Goal: Task Accomplishment & Management: Manage account settings

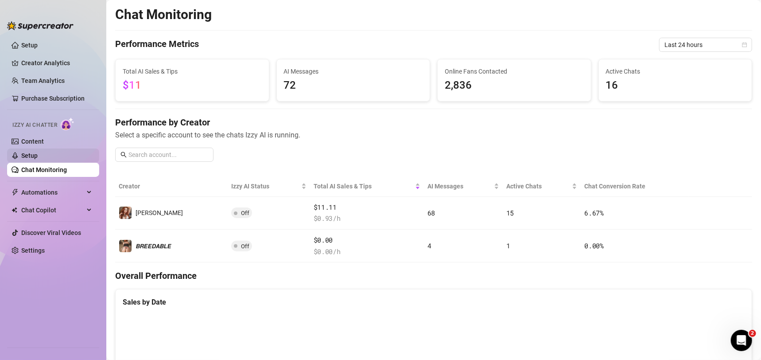
click at [38, 159] on link "Setup" at bounding box center [29, 155] width 16 height 7
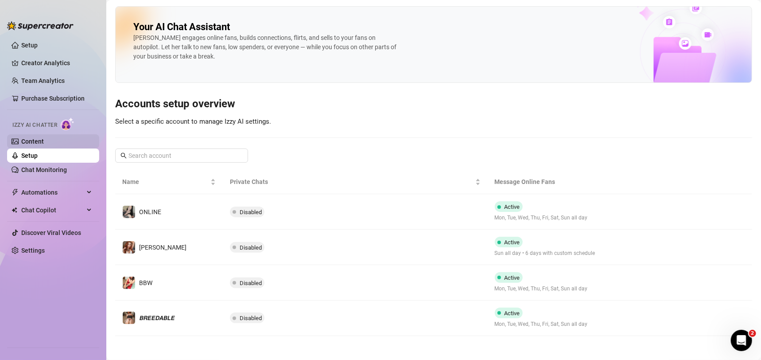
click at [44, 141] on link "Content" at bounding box center [32, 141] width 23 height 7
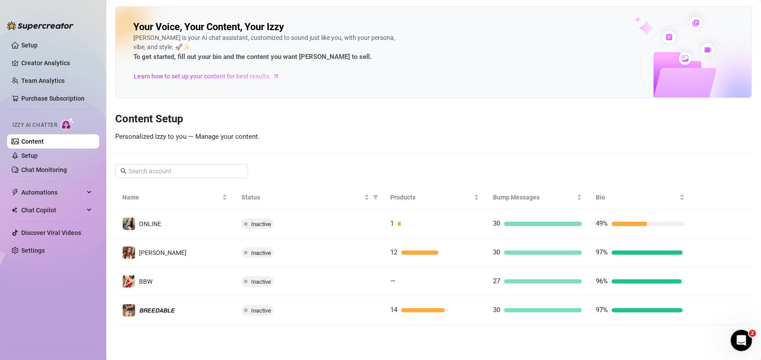
click at [52, 186] on span "Automations" at bounding box center [52, 192] width 63 height 14
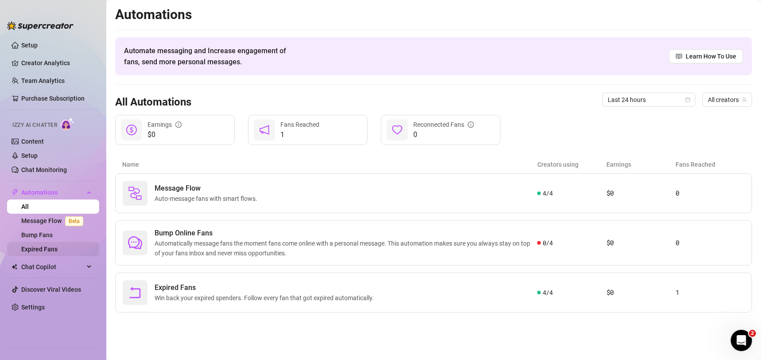
click at [48, 245] on link "Expired Fans" at bounding box center [39, 248] width 36 height 7
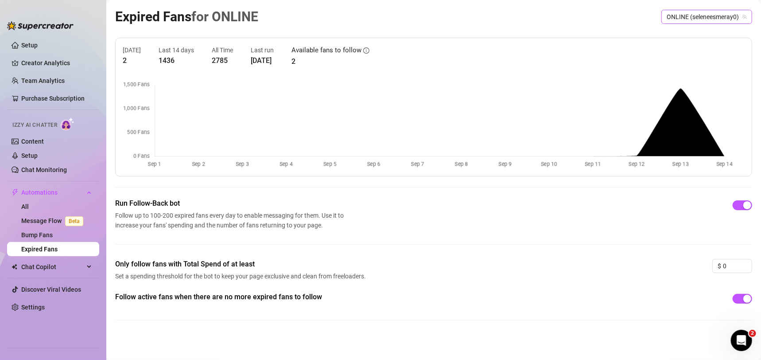
click at [666, 14] on span "ONLINE (seleneesmeray0)" at bounding box center [706, 16] width 80 height 13
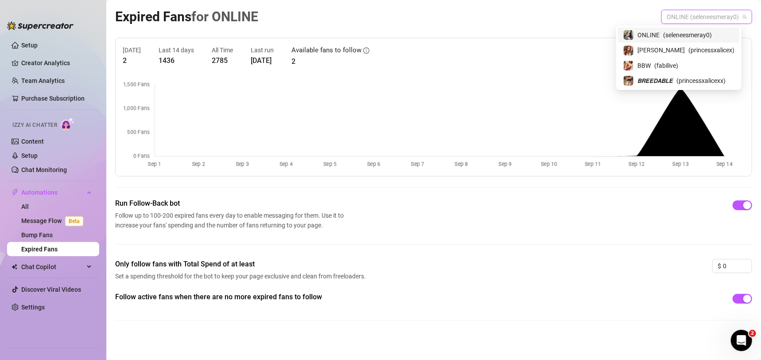
click at [670, 32] on span "( seleneesmeray0 )" at bounding box center [687, 35] width 49 height 10
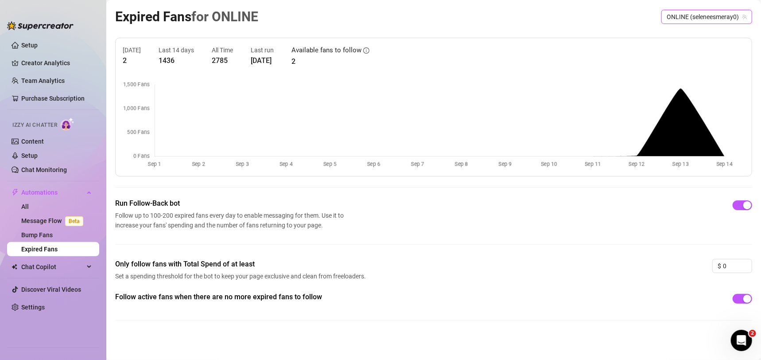
click at [690, 18] on span "ONLINE (seleneesmeray0)" at bounding box center [706, 16] width 80 height 13
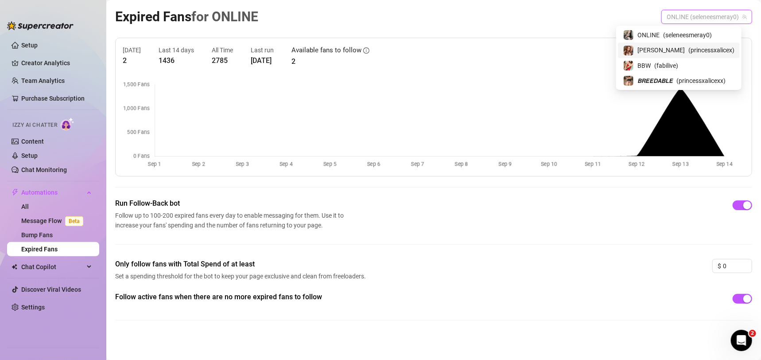
click at [688, 50] on span "( princessxalicex )" at bounding box center [711, 50] width 46 height 10
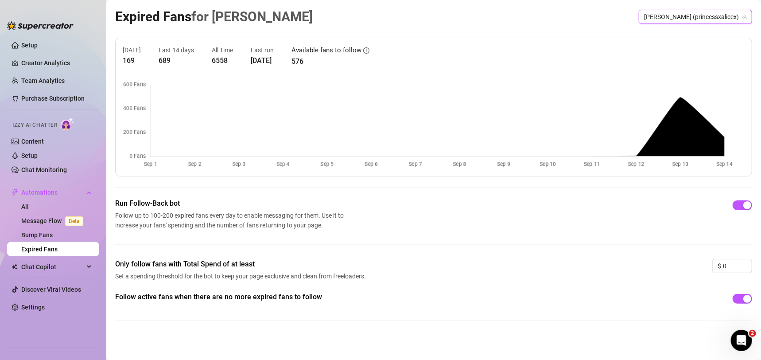
click at [701, 16] on span "[PERSON_NAME] (princessxalicex)" at bounding box center [695, 16] width 103 height 13
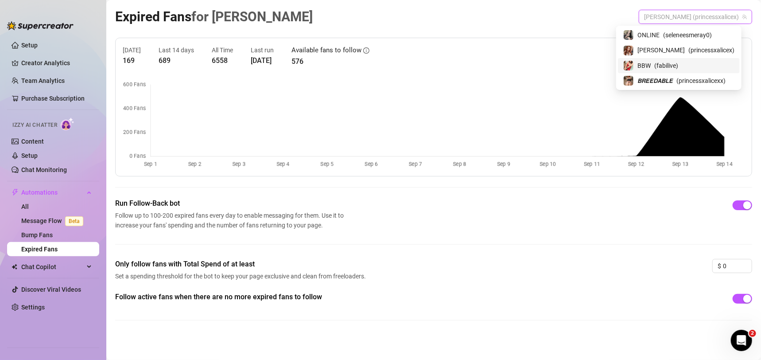
click at [678, 62] on span "( fabilive )" at bounding box center [666, 66] width 24 height 10
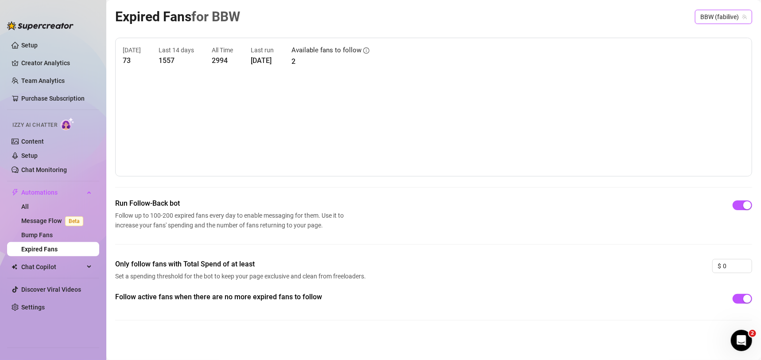
click at [701, 18] on span "BBW (fabilive)" at bounding box center [723, 16] width 46 height 13
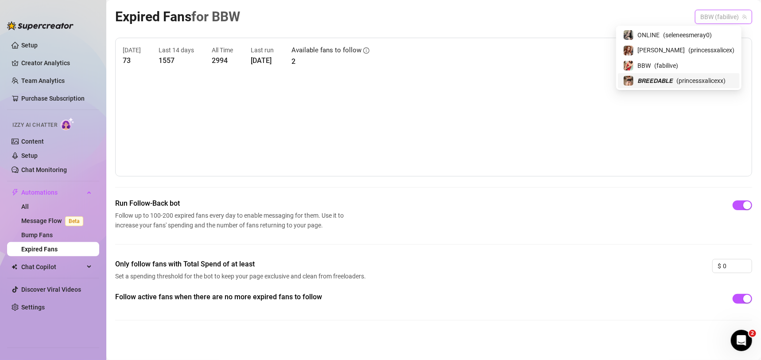
click at [699, 77] on span "( princessxalicexx )" at bounding box center [700, 81] width 49 height 10
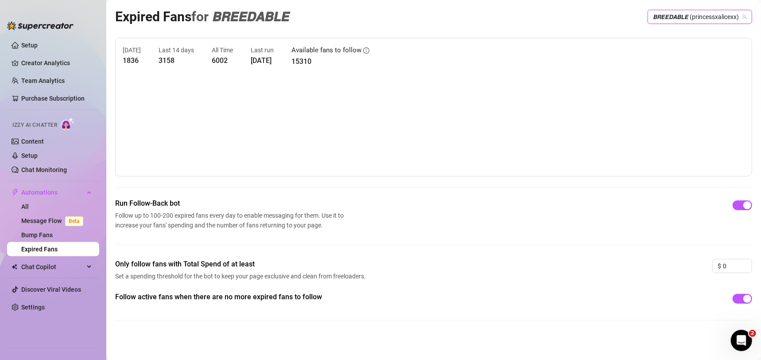
click at [610, 25] on div "Expired Fans for 𝘽𝙍𝙀𝙀𝘿𝘼𝘽𝙇𝙀 𝘽𝙍𝙀𝙀𝘿𝘼𝘽𝙇𝙀 (princessxalicexx) 𝘽𝙍𝙀𝙀𝘿𝘼𝘽𝙇𝙀 (princessxali…" at bounding box center [433, 16] width 637 height 21
drag, startPoint x: 54, startPoint y: 260, endPoint x: 78, endPoint y: 270, distance: 25.6
click at [55, 261] on span "Chat Copilot" at bounding box center [52, 266] width 63 height 14
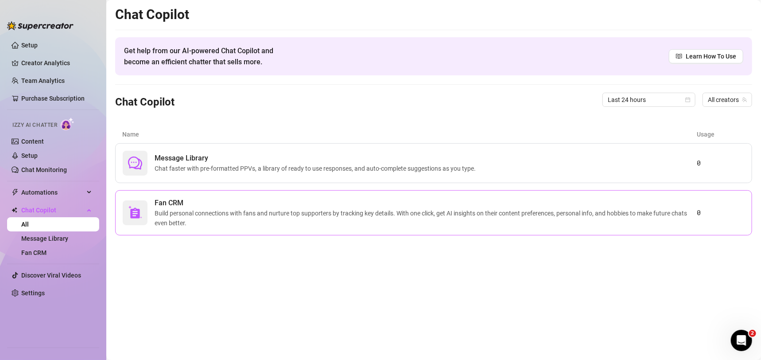
click at [306, 218] on span "Build personal connections with fans and nurture top supporters by tracking key…" at bounding box center [426, 217] width 542 height 19
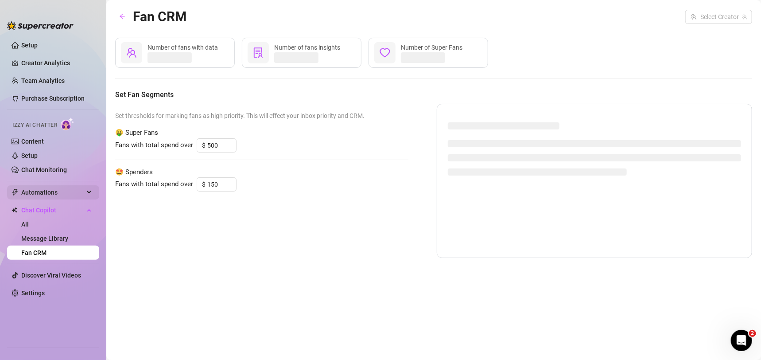
click at [59, 191] on span "Automations" at bounding box center [52, 192] width 63 height 14
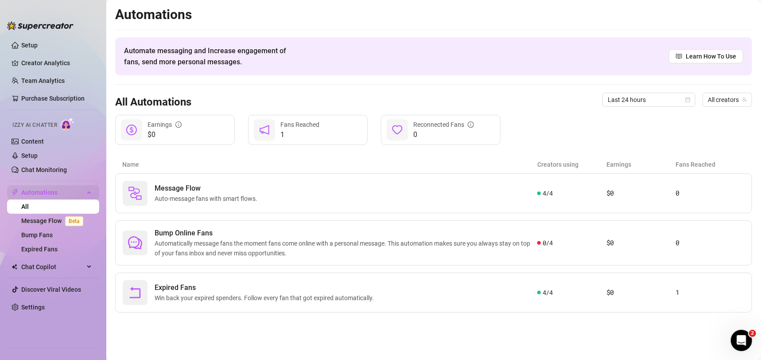
click at [59, 191] on span "Automations" at bounding box center [52, 192] width 63 height 14
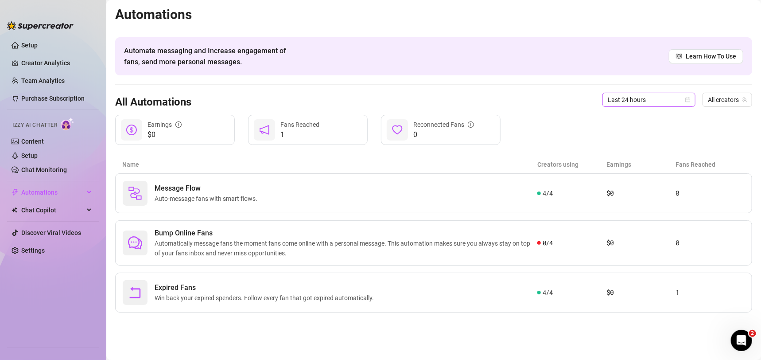
click at [665, 104] on span "Last 24 hours" at bounding box center [649, 99] width 82 height 13
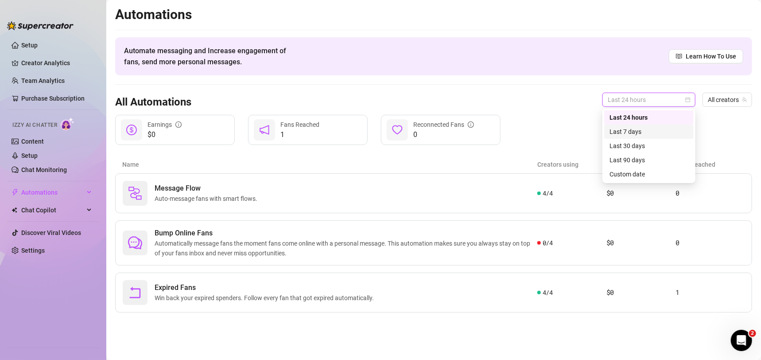
click at [640, 133] on div "Last 7 days" at bounding box center [648, 132] width 79 height 10
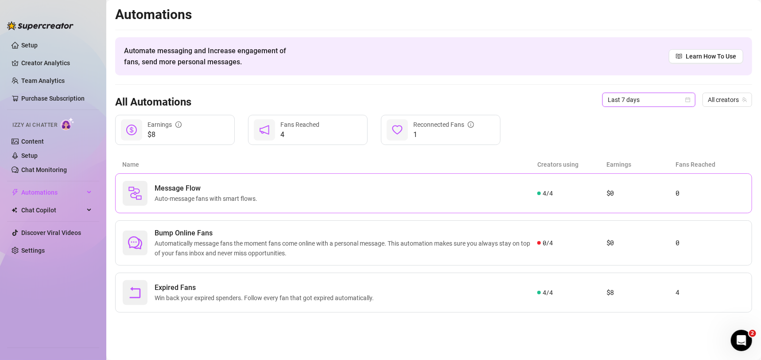
click at [516, 203] on div "Message Flow Auto-message fans with smart flows." at bounding box center [330, 193] width 414 height 25
